Goal: Task Accomplishment & Management: Manage account settings

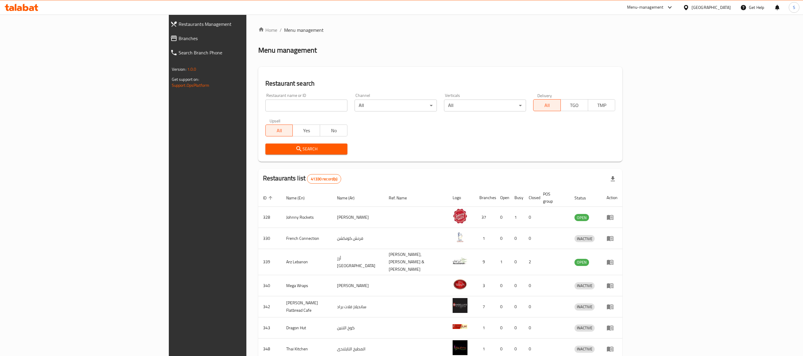
click at [179, 40] on span "Branches" at bounding box center [238, 38] width 119 height 7
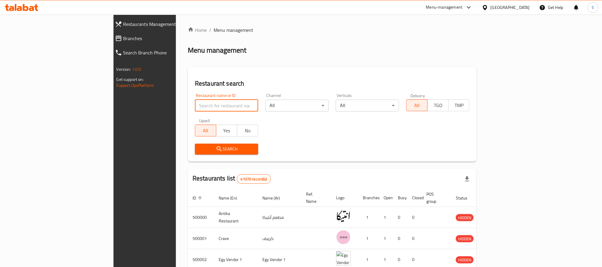
click at [195, 107] on input "search" at bounding box center [226, 106] width 63 height 12
type input "asmak"
click button "Search" at bounding box center [226, 149] width 63 height 11
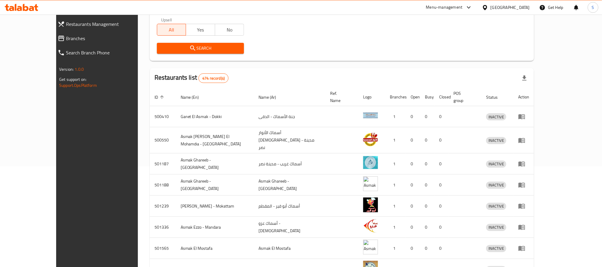
scroll to position [36, 0]
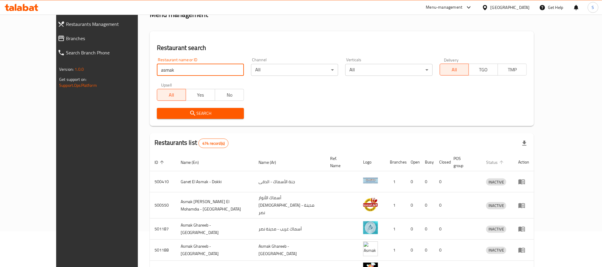
click at [505, 159] on span "Status" at bounding box center [495, 162] width 19 height 7
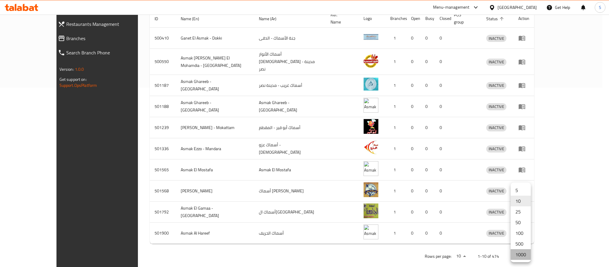
click at [519, 252] on li "1000" at bounding box center [520, 254] width 20 height 11
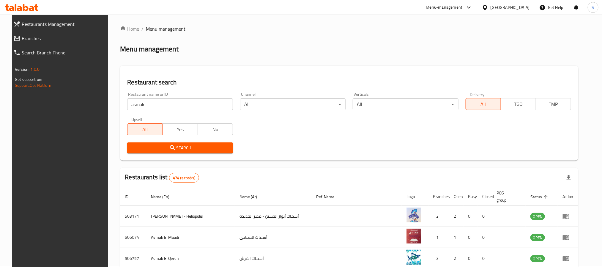
scroll to position [1, 0]
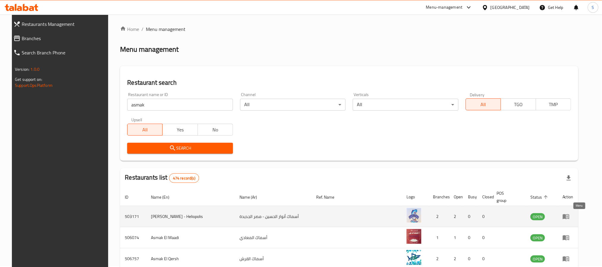
click at [570, 215] on icon "enhanced table" at bounding box center [565, 216] width 7 height 7
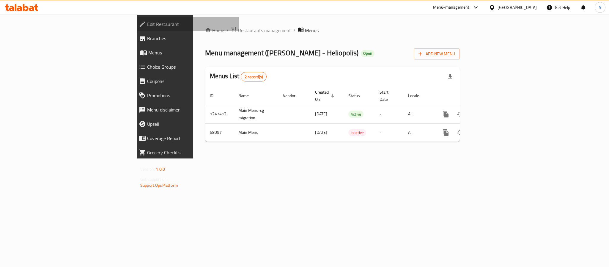
click at [147, 22] on span "Edit Restaurant" at bounding box center [190, 24] width 87 height 7
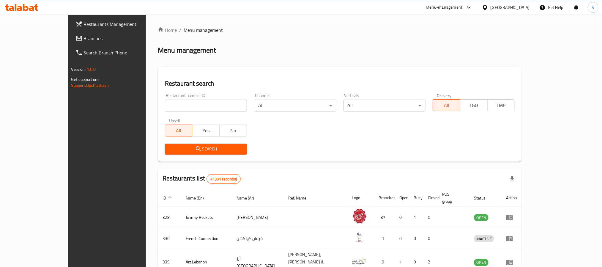
click at [174, 103] on input "search" at bounding box center [206, 106] width 82 height 12
type input "asmak"
click button "Search" at bounding box center [206, 149] width 82 height 11
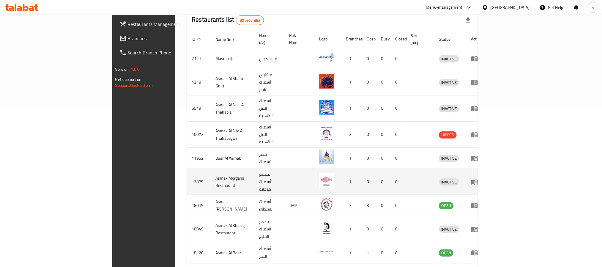
scroll to position [160, 0]
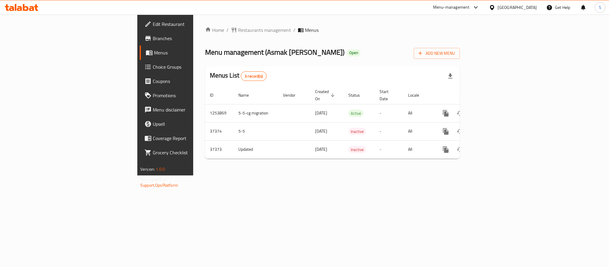
click at [153, 24] on span "Edit Restaurant" at bounding box center [193, 24] width 81 height 7
click at [18, 12] on div at bounding box center [21, 7] width 43 height 12
click at [18, 9] on icon at bounding box center [19, 8] width 5 height 5
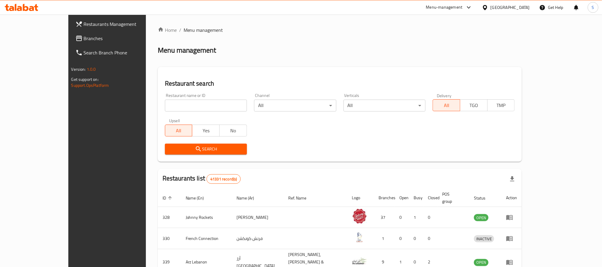
click at [170, 105] on input "search" at bounding box center [206, 106] width 82 height 12
type input "fish"
click button "Search" at bounding box center [206, 149] width 82 height 11
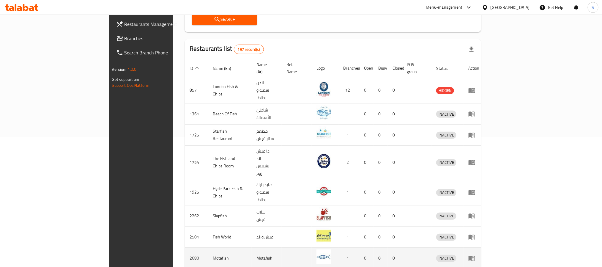
scroll to position [169, 0]
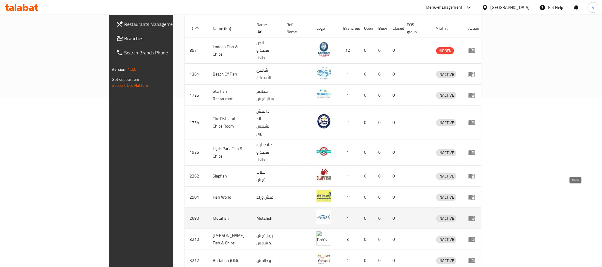
click at [475, 216] on icon "enhanced table" at bounding box center [472, 218] width 7 height 5
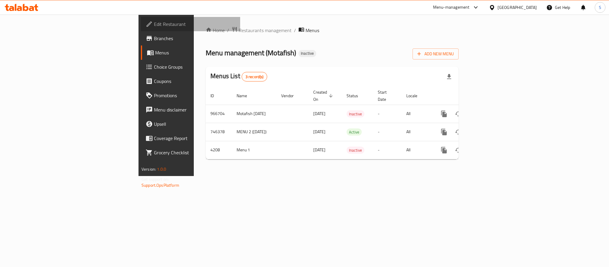
click at [154, 22] on span "Edit Restaurant" at bounding box center [194, 24] width 81 height 7
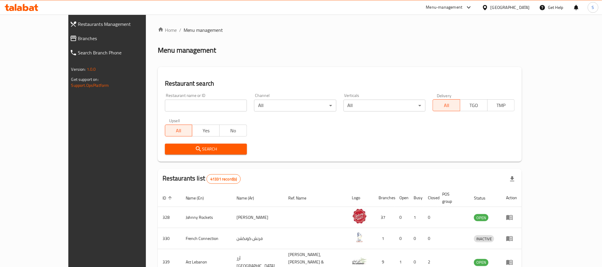
click at [165, 103] on input "search" at bounding box center [206, 106] width 82 height 12
type input "h"
click button "Search" at bounding box center [206, 149] width 82 height 11
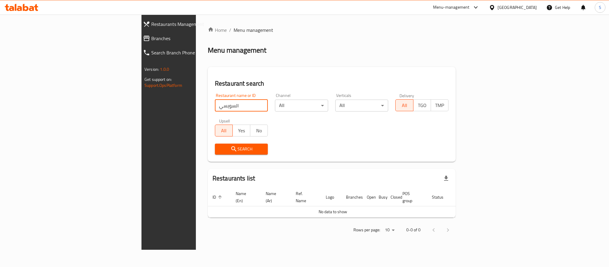
click at [215, 103] on input "السويسي" at bounding box center [241, 106] width 53 height 12
type input "سويسي"
click button "Search" at bounding box center [241, 149] width 53 height 11
click at [505, 7] on div "[GEOGRAPHIC_DATA]" at bounding box center [516, 7] width 39 height 7
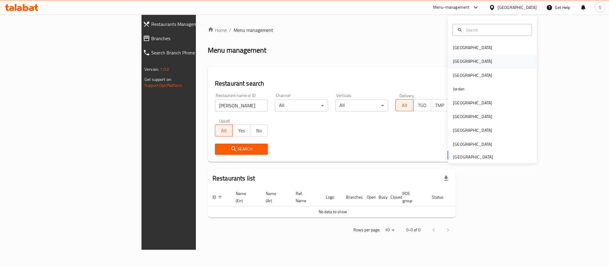
click at [470, 62] on div "Egypt" at bounding box center [491, 61] width 89 height 14
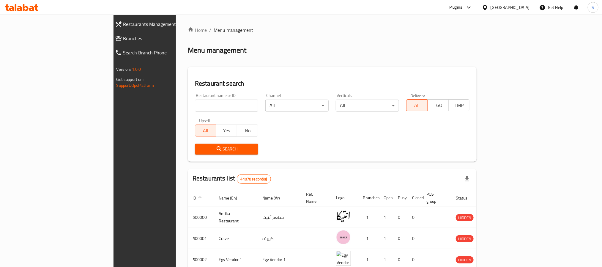
click at [200, 103] on input "search" at bounding box center [226, 106] width 63 height 12
type input "السويسي"
click button "Search" at bounding box center [226, 149] width 63 height 11
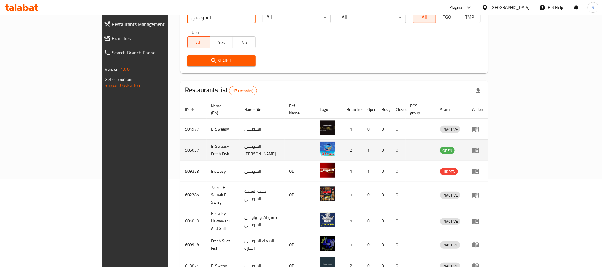
scroll to position [89, 0]
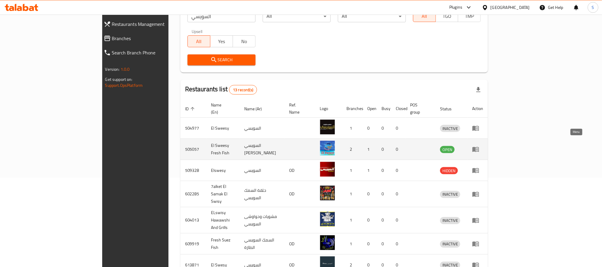
click at [479, 146] on icon "enhanced table" at bounding box center [475, 149] width 7 height 7
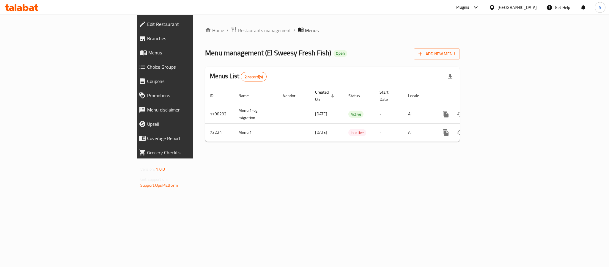
click at [147, 22] on span "Edit Restaurant" at bounding box center [190, 24] width 87 height 7
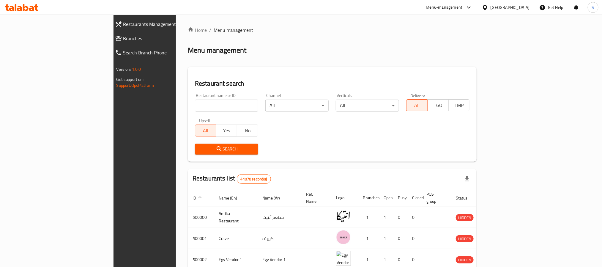
click at [195, 104] on input "search" at bounding box center [226, 106] width 63 height 12
click button "Search" at bounding box center [226, 149] width 63 height 11
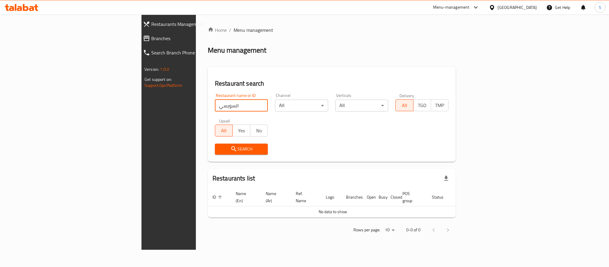
type input "السويسي"
click button "Search" at bounding box center [241, 149] width 53 height 11
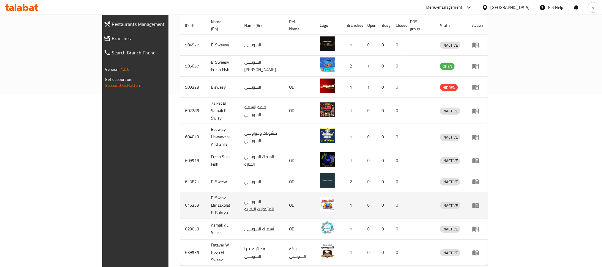
scroll to position [179, 0]
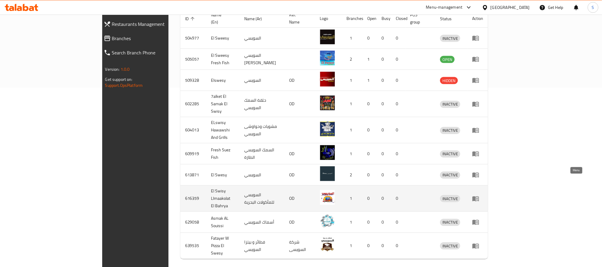
click at [478, 198] on icon "enhanced table" at bounding box center [477, 199] width 2 height 2
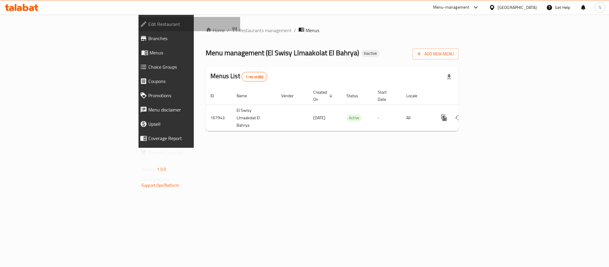
click at [148, 22] on span "Edit Restaurant" at bounding box center [191, 24] width 87 height 7
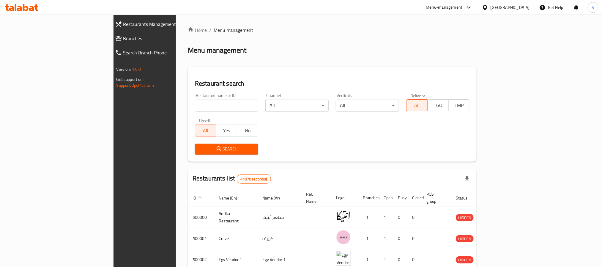
click at [195, 101] on input "search" at bounding box center [226, 106] width 63 height 12
type input "fish"
click button "Search" at bounding box center [226, 149] width 63 height 11
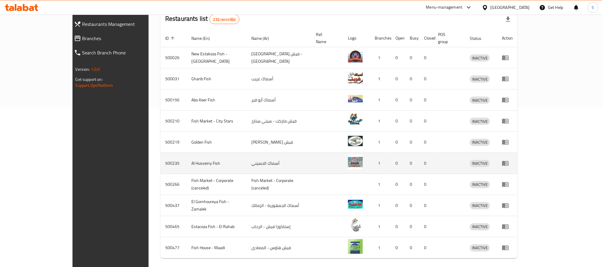
scroll to position [179, 0]
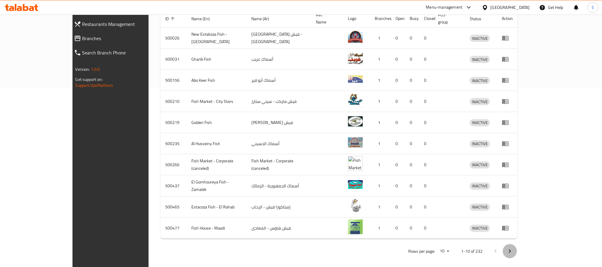
click at [513, 248] on icon "Next page" at bounding box center [509, 251] width 7 height 7
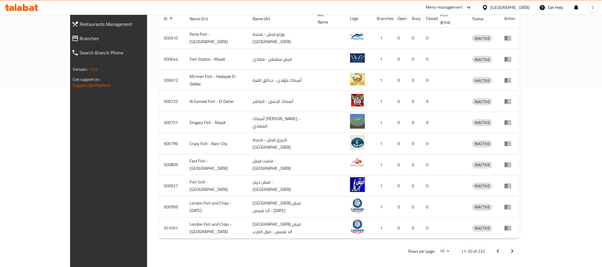
click at [516, 248] on icon "Next page" at bounding box center [512, 251] width 7 height 7
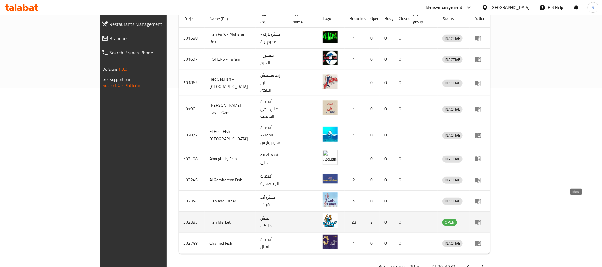
click at [482, 218] on icon "enhanced table" at bounding box center [478, 221] width 7 height 7
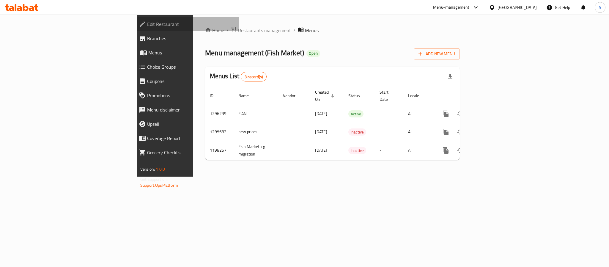
click at [147, 21] on span "Edit Restaurant" at bounding box center [190, 24] width 87 height 7
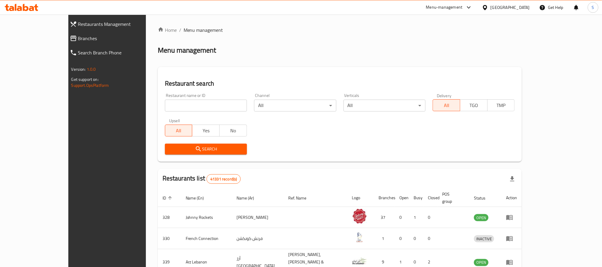
click at [198, 108] on input "search" at bounding box center [206, 106] width 82 height 12
paste input "705744"
type input "705744"
click button "Search" at bounding box center [206, 149] width 82 height 11
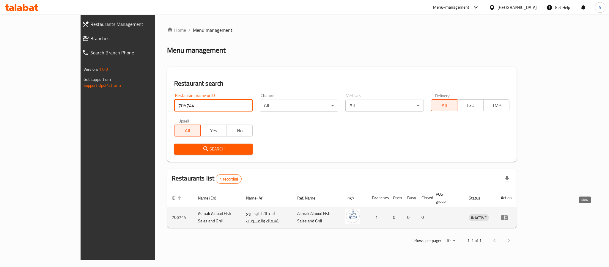
click at [508, 214] on icon "enhanced table" at bounding box center [504, 217] width 7 height 7
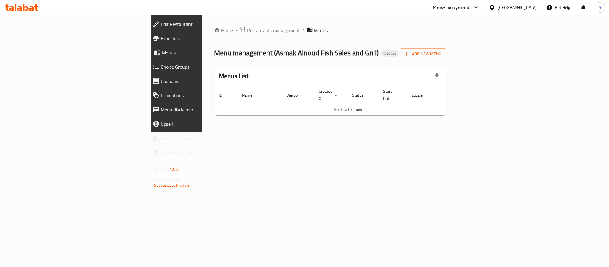
click at [161, 21] on span "Edit Restaurant" at bounding box center [204, 24] width 87 height 7
drag, startPoint x: 197, startPoint y: 54, endPoint x: 219, endPoint y: 54, distance: 21.4
click at [219, 54] on span "Menu management ( Asmak Alnoud Fish Sales and Grill )" at bounding box center [296, 51] width 165 height 13
copy span "Alnoud"
